Goal: Task Accomplishment & Management: Manage account settings

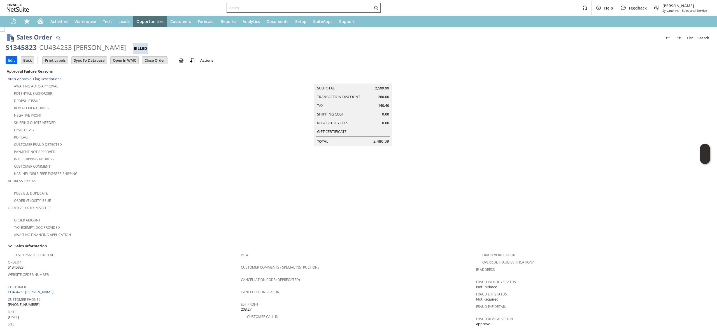
click at [254, 8] on input "text" at bounding box center [300, 7] width 146 height 7
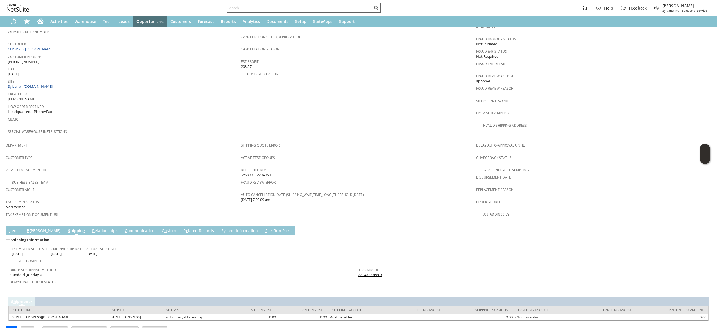
paste input "9294662881"
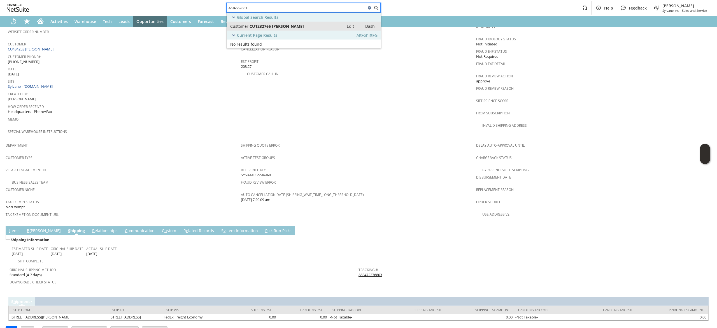
type input "9294662881"
click at [295, 26] on span "CU1232766 [PERSON_NAME]" at bounding box center [276, 26] width 54 height 5
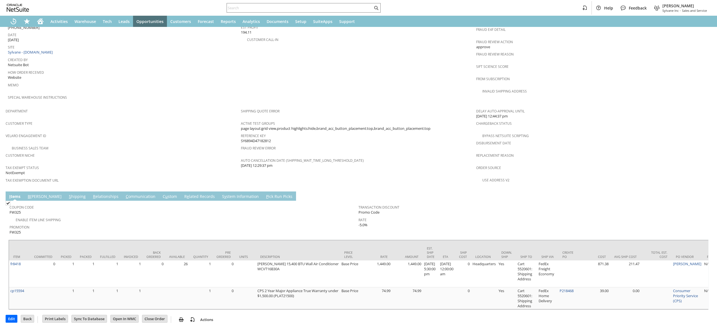
click at [67, 193] on link "S hipping" at bounding box center [77, 196] width 20 height 6
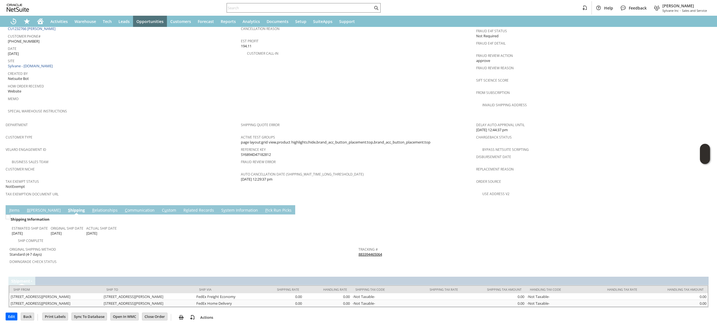
scroll to position [249, 0]
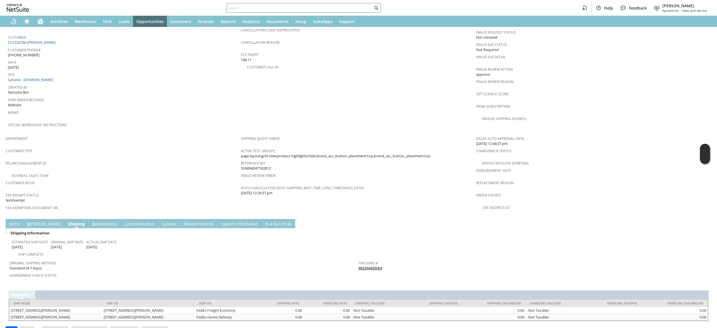
click at [363, 271] on span "Return Tracking #" at bounding box center [531, 274] width 346 height 6
click at [362, 265] on link "883394465064" at bounding box center [370, 267] width 24 height 5
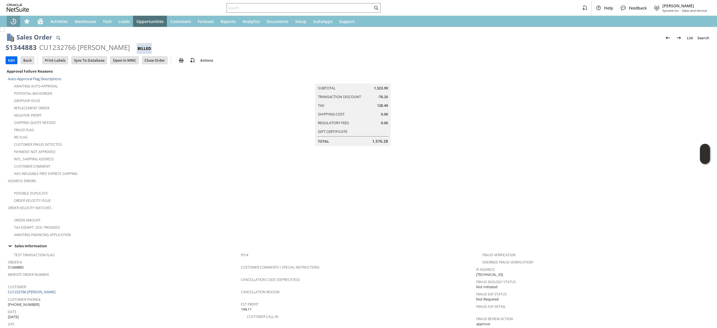
click at [11, 19] on icon "Recent Records" at bounding box center [13, 21] width 7 height 7
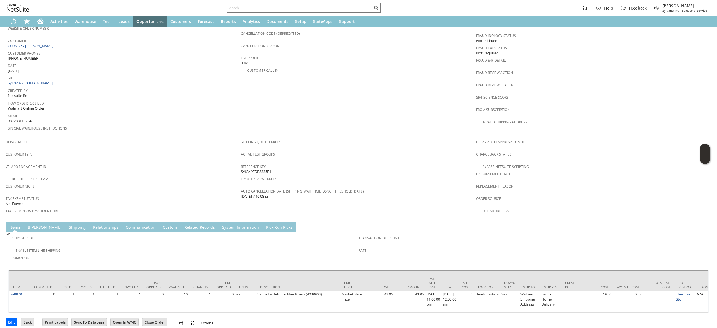
click at [69, 224] on span "S" at bounding box center [70, 226] width 2 height 5
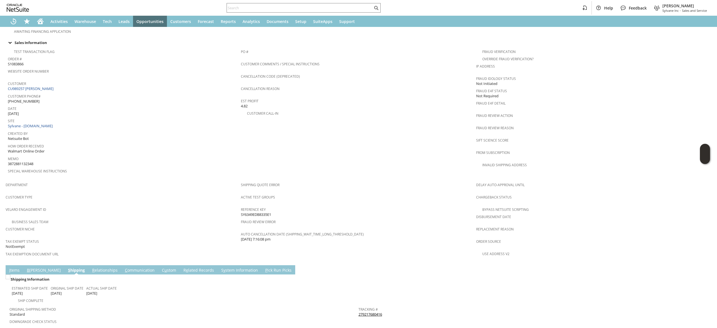
scroll to position [186, 0]
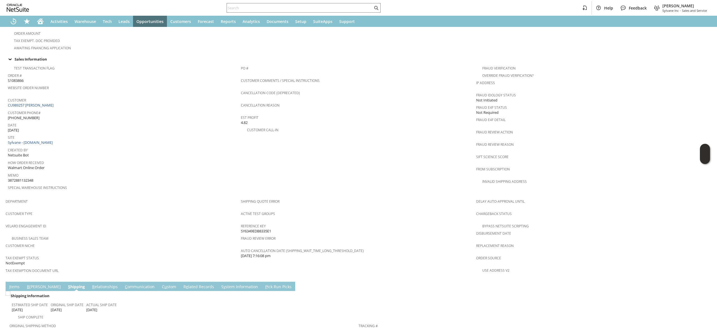
click at [53, 112] on div "Customer Phone# (770) 953-1432" at bounding box center [123, 115] width 230 height 12
copy tbody "(770) 953-1432"
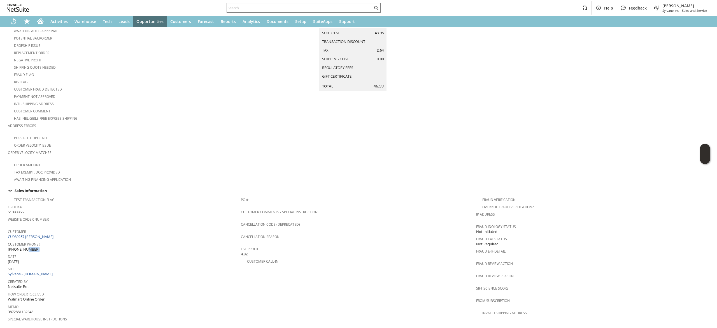
scroll to position [112, 0]
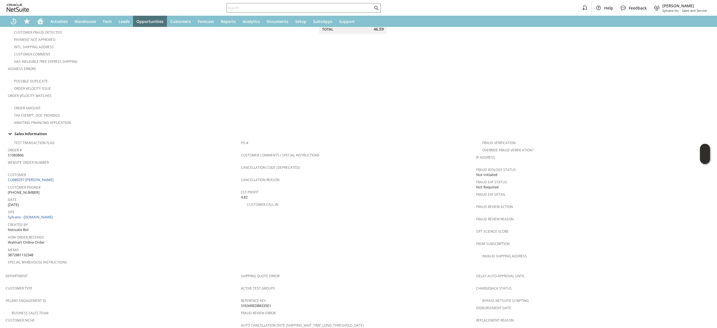
click at [137, 195] on span "Date" at bounding box center [123, 198] width 230 height 6
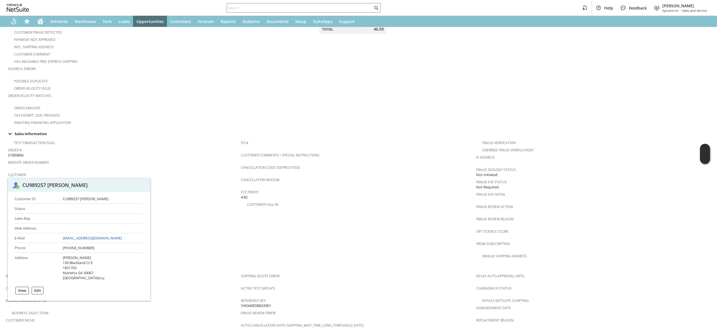
click at [52, 177] on link "CU989257 George Sambataro" at bounding box center [31, 179] width 47 height 5
